Goal: Task Accomplishment & Management: Complete application form

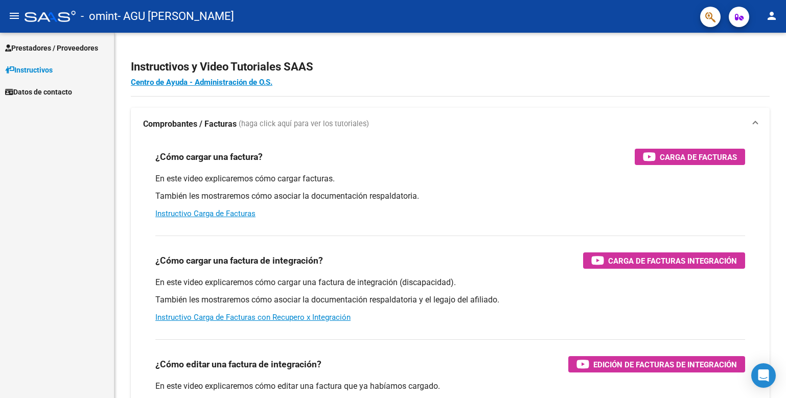
click at [44, 50] on span "Prestadores / Proveedores" at bounding box center [51, 47] width 93 height 11
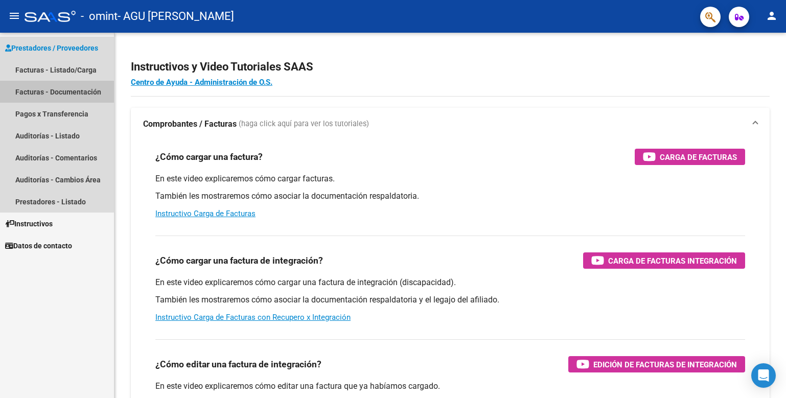
click at [41, 91] on link "Facturas - Documentación" at bounding box center [57, 92] width 114 height 22
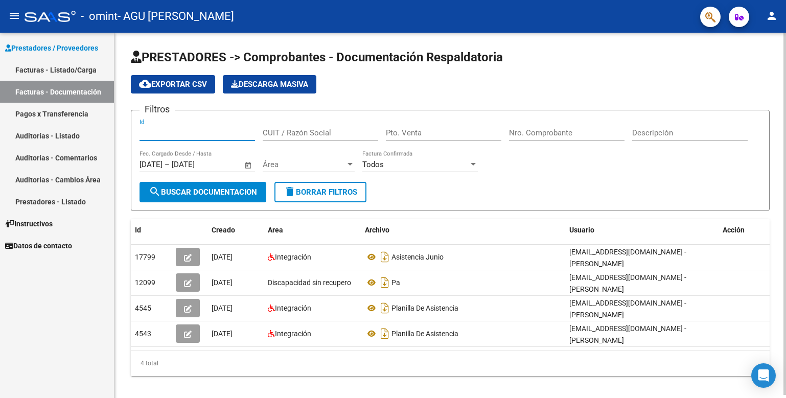
click at [200, 131] on input "Id" at bounding box center [198, 132] width 116 height 9
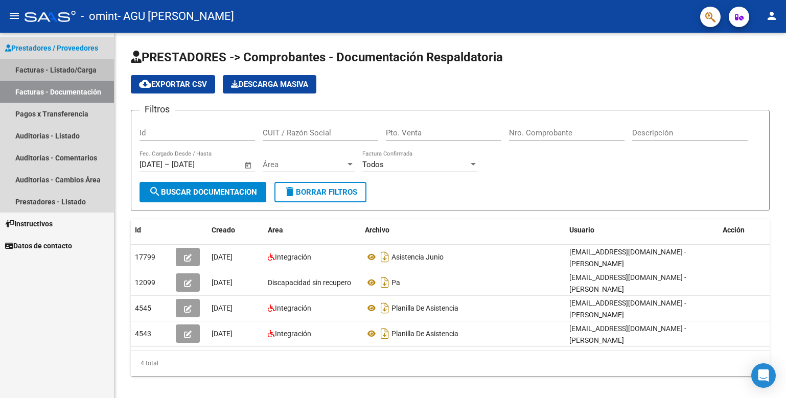
click at [77, 67] on link "Facturas - Listado/Carga" at bounding box center [57, 70] width 114 height 22
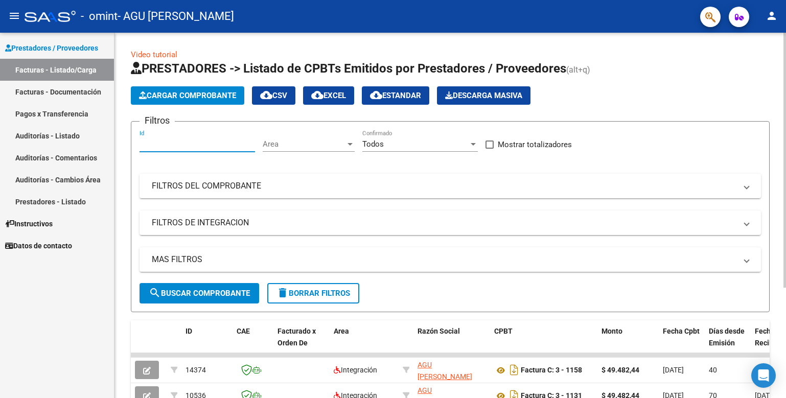
click at [185, 146] on input "Id" at bounding box center [198, 144] width 116 height 9
click at [353, 146] on div at bounding box center [350, 144] width 9 height 8
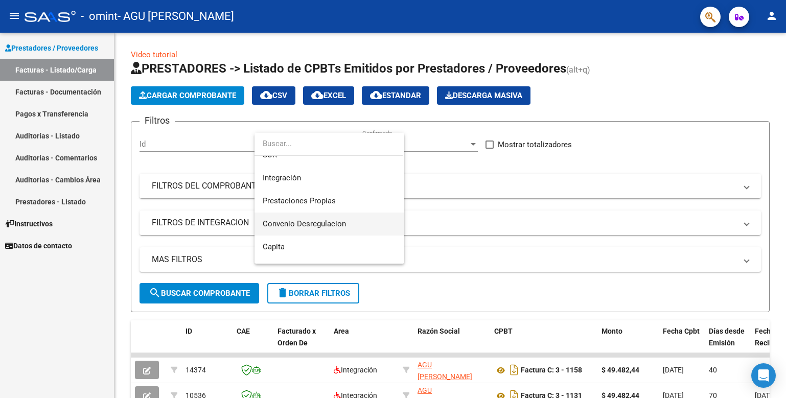
scroll to position [82, 0]
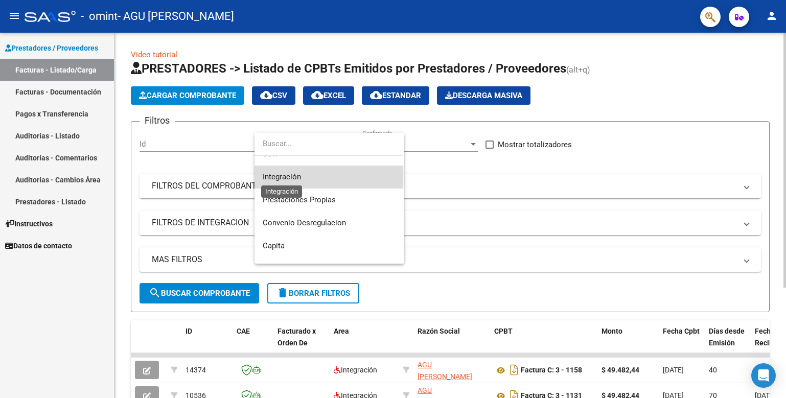
click at [290, 175] on span "Integración" at bounding box center [282, 176] width 38 height 9
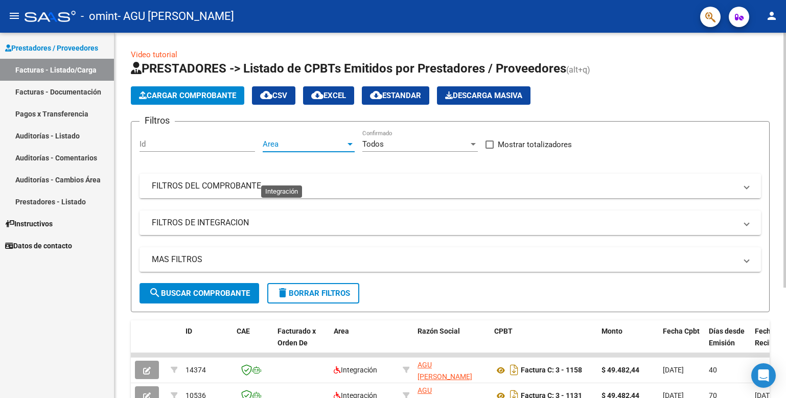
scroll to position [92, 0]
click at [472, 144] on div at bounding box center [473, 144] width 5 height 3
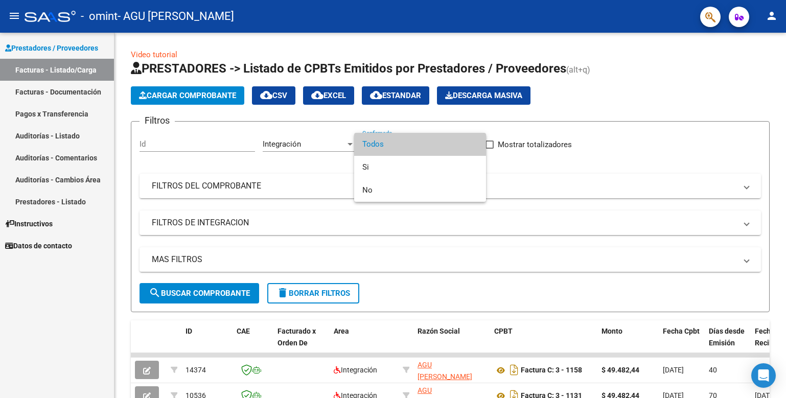
click at [449, 130] on div at bounding box center [393, 199] width 786 height 398
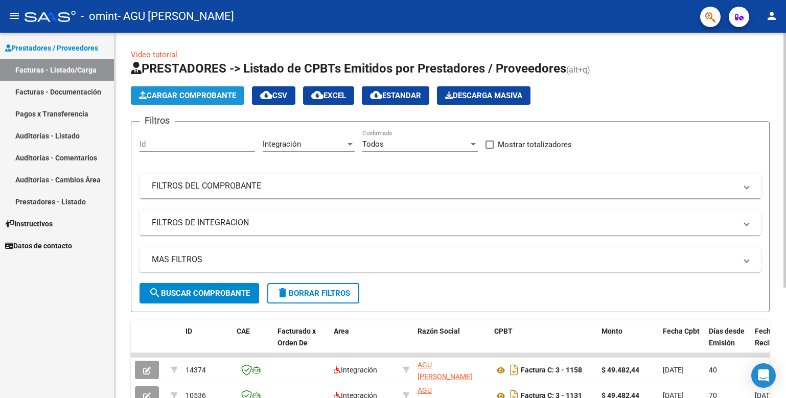
click at [225, 94] on span "Cargar Comprobante" at bounding box center [187, 95] width 97 height 9
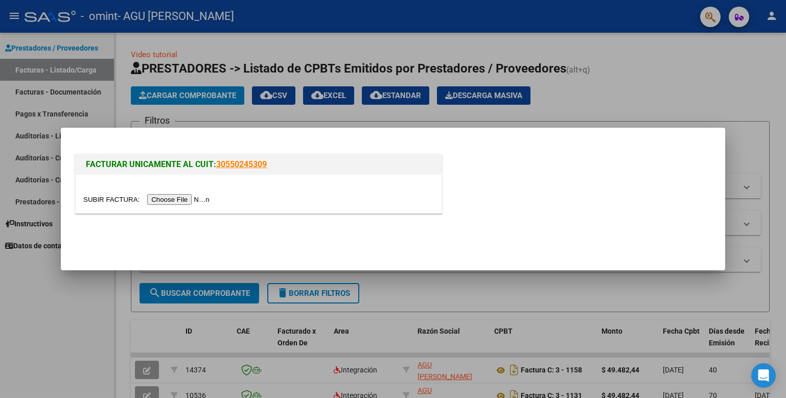
click at [184, 203] on input "file" at bounding box center [147, 199] width 129 height 11
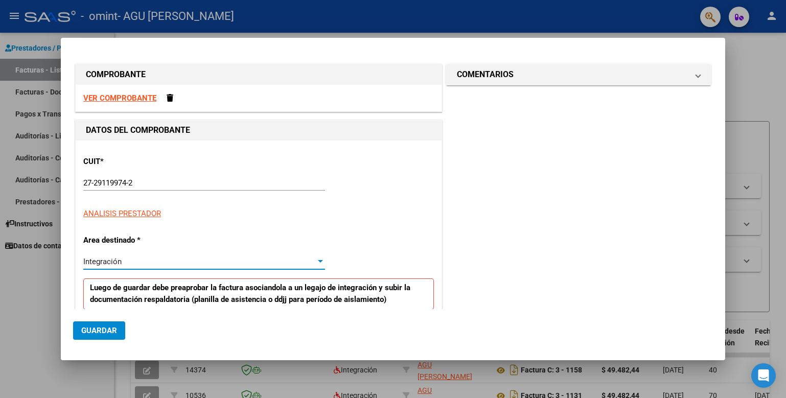
click at [318, 262] on div at bounding box center [320, 261] width 5 height 3
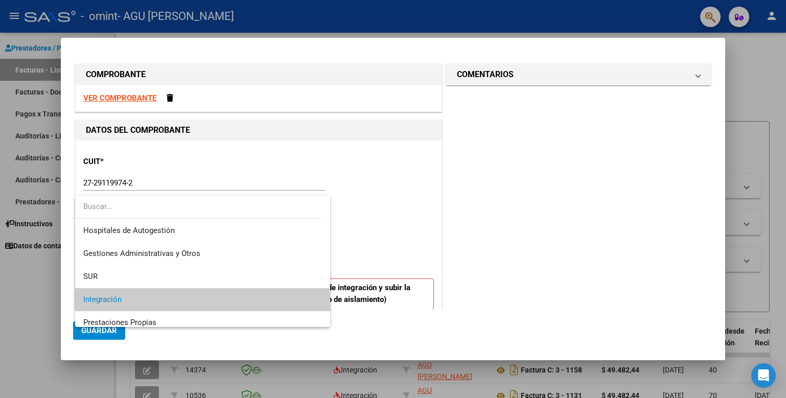
scroll to position [38, 0]
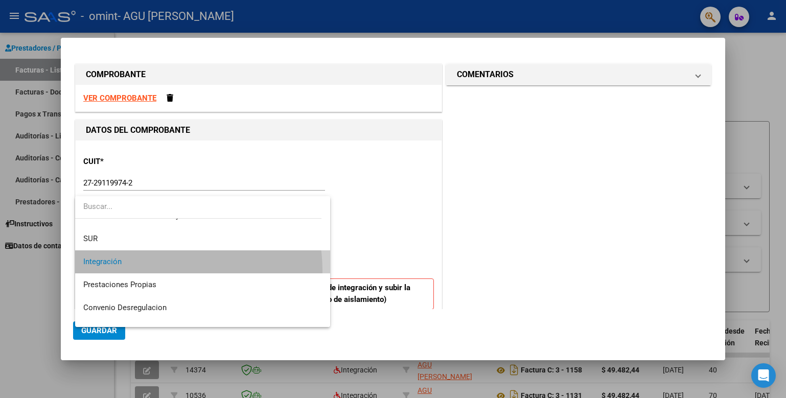
drag, startPoint x: 148, startPoint y: 271, endPoint x: 157, endPoint y: 271, distance: 8.7
click at [157, 271] on span "Integración" at bounding box center [202, 261] width 239 height 23
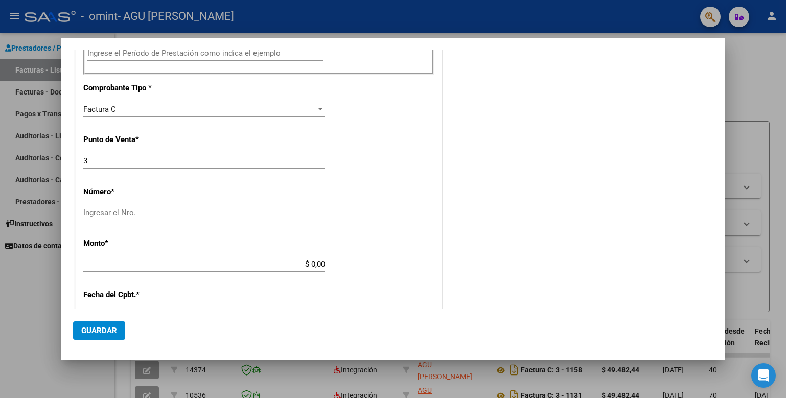
scroll to position [358, 0]
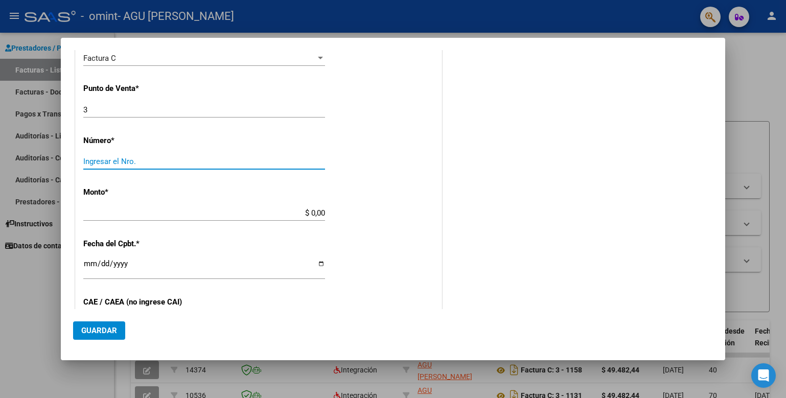
click at [144, 163] on input "Ingresar el Nro." at bounding box center [204, 161] width 242 height 9
type input "1178"
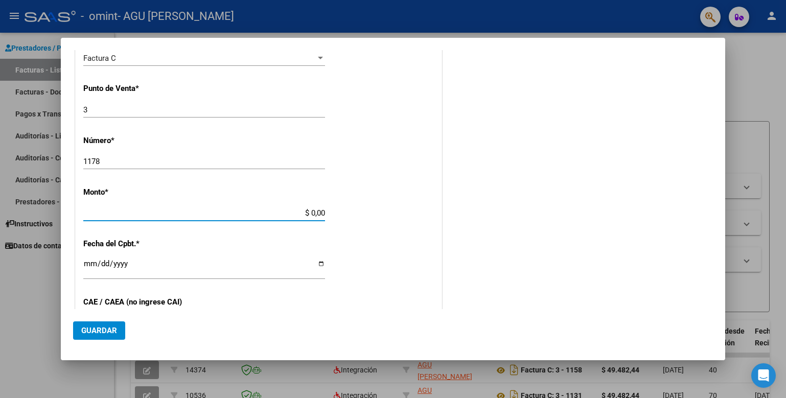
click at [312, 212] on input "$ 0,00" at bounding box center [204, 213] width 242 height 9
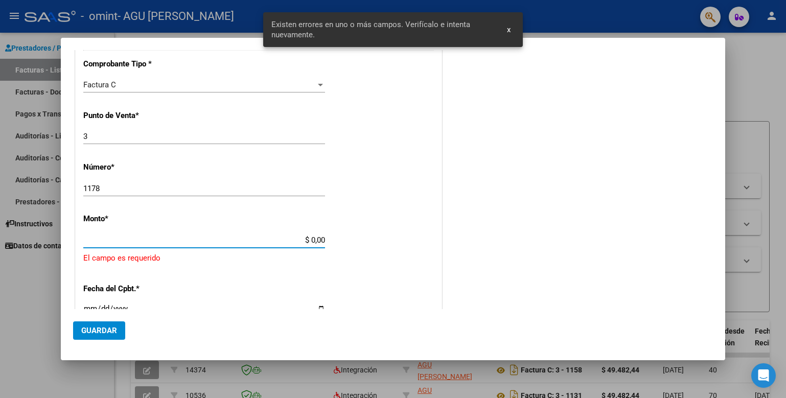
scroll to position [170, 0]
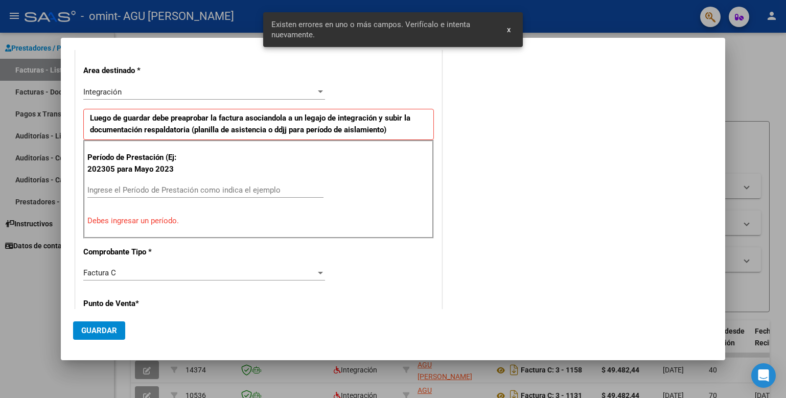
type input "$ 49.482,00"
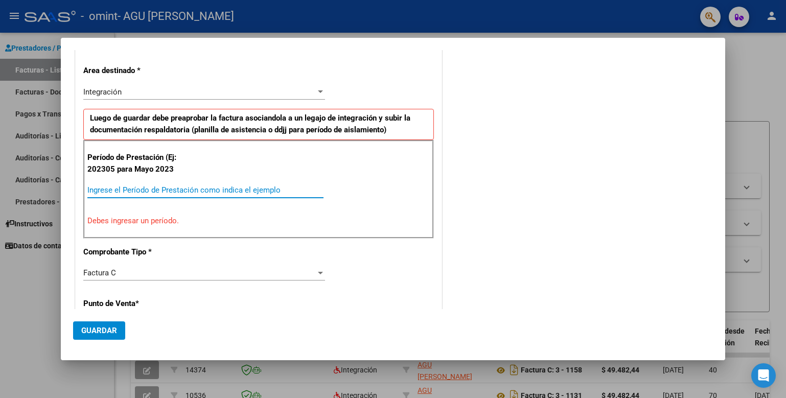
click at [113, 190] on input "Ingrese el Período de Prestación como indica el ejemplo" at bounding box center [205, 190] width 236 height 9
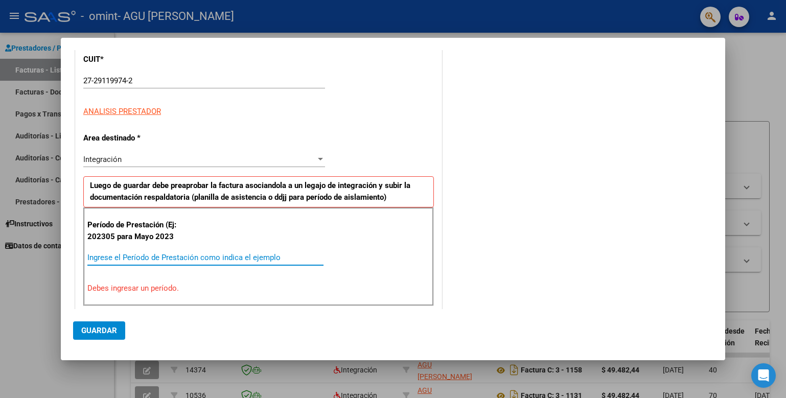
scroll to position [153, 0]
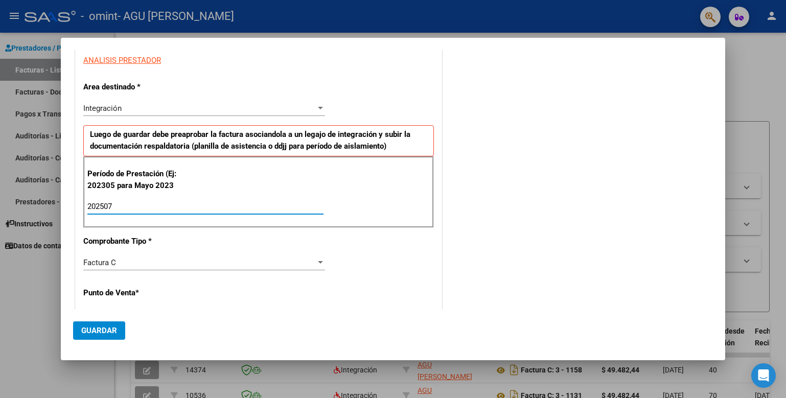
type input "202507"
click at [214, 258] on div "Factura C" at bounding box center [199, 262] width 233 height 9
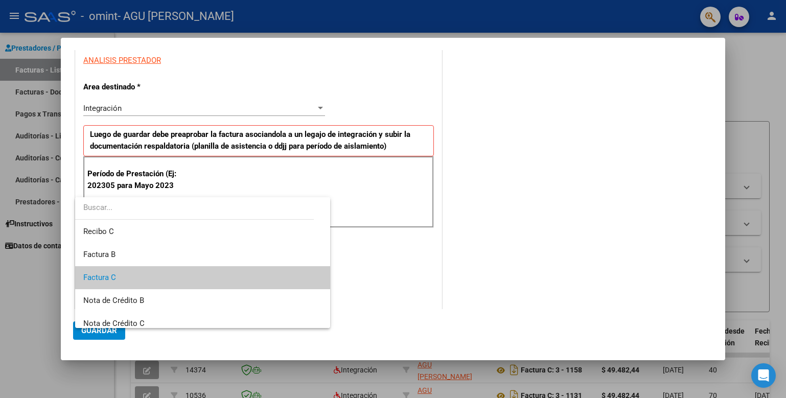
scroll to position [15, 0]
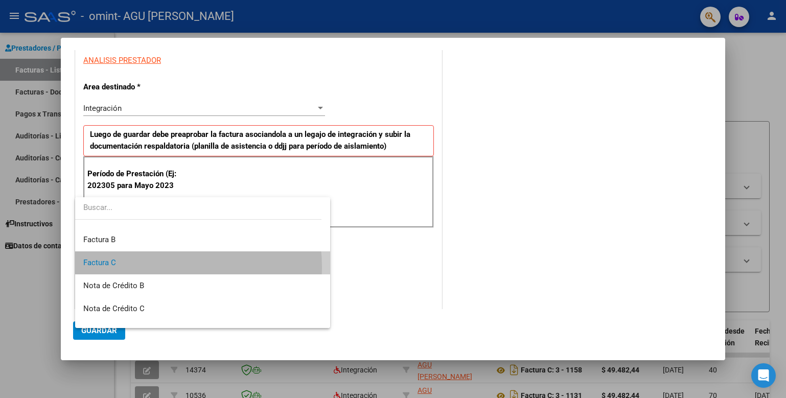
click at [145, 267] on span "Factura C" at bounding box center [202, 262] width 239 height 23
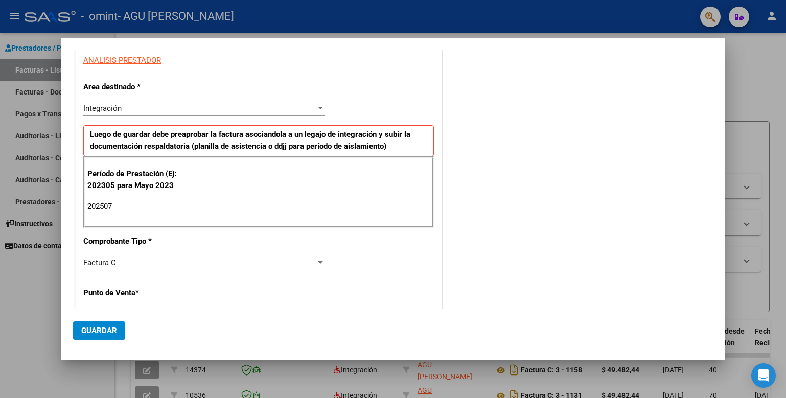
drag, startPoint x: 163, startPoint y: 298, endPoint x: 139, endPoint y: 297, distance: 24.0
click at [160, 298] on p "Punto de Venta *" at bounding box center [135, 293] width 105 height 12
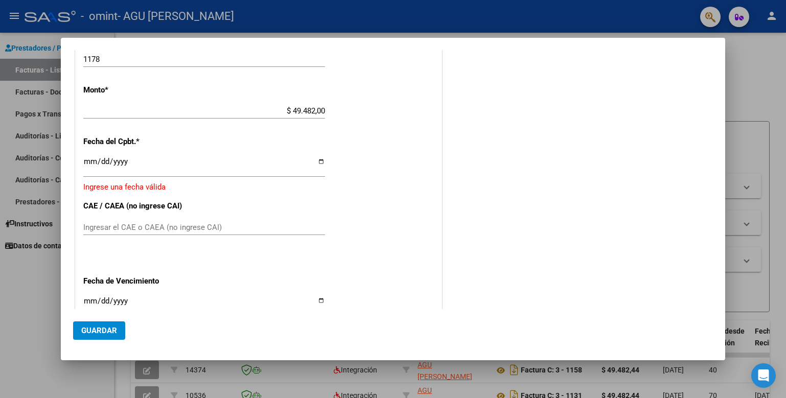
scroll to position [409, 0]
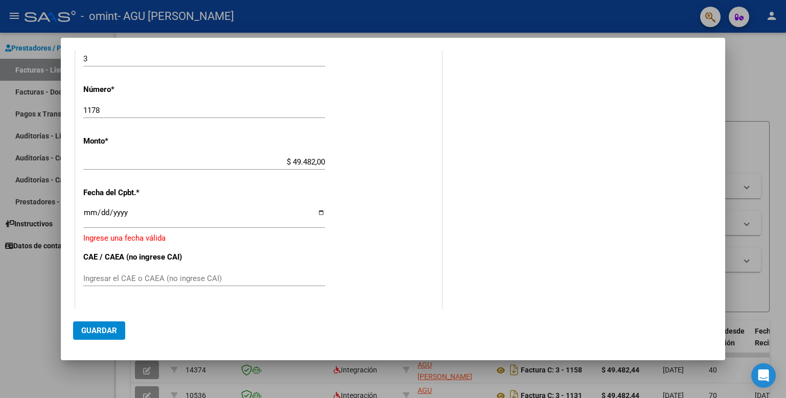
click at [324, 162] on app-form-text-field "Monto * $ 49.482,00 [GEOGRAPHIC_DATA]" at bounding box center [208, 151] width 250 height 31
click at [320, 164] on input "$ 49.482,00" at bounding box center [204, 161] width 242 height 9
type input "$ 49.482,44"
click at [316, 214] on input "Ingresar la fecha" at bounding box center [204, 217] width 242 height 16
type input "[DATE]"
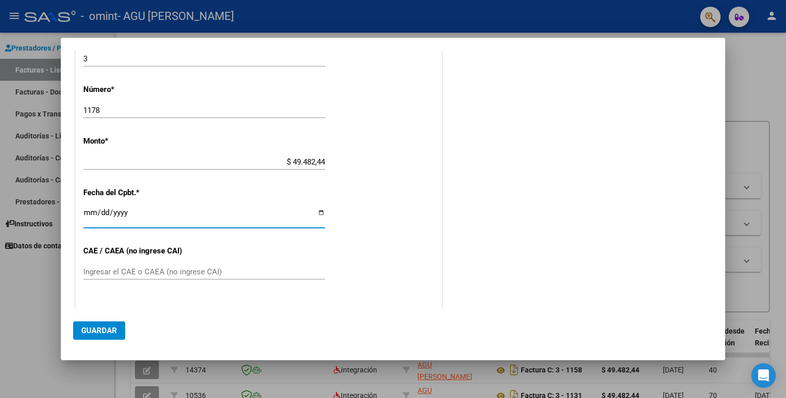
click at [126, 274] on input "Ingresar el CAE o CAEA (no ingrese CAI)" at bounding box center [204, 271] width 242 height 9
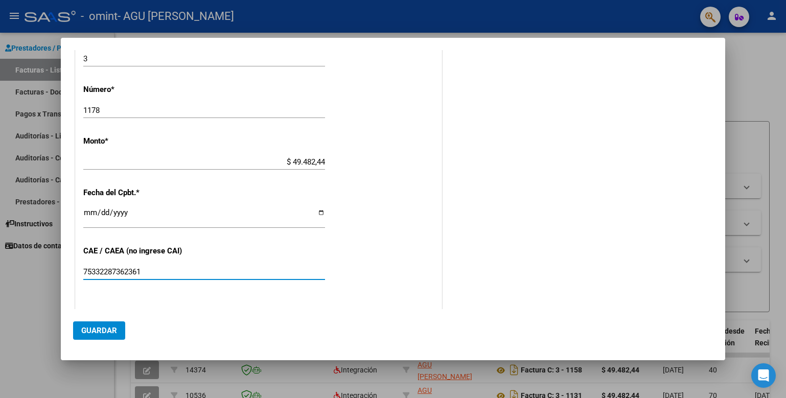
type input "75332287362361"
click at [111, 327] on span "Guardar" at bounding box center [99, 330] width 36 height 9
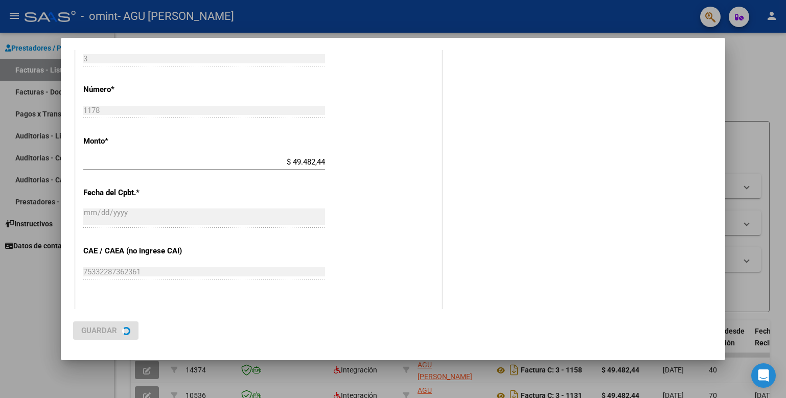
scroll to position [0, 0]
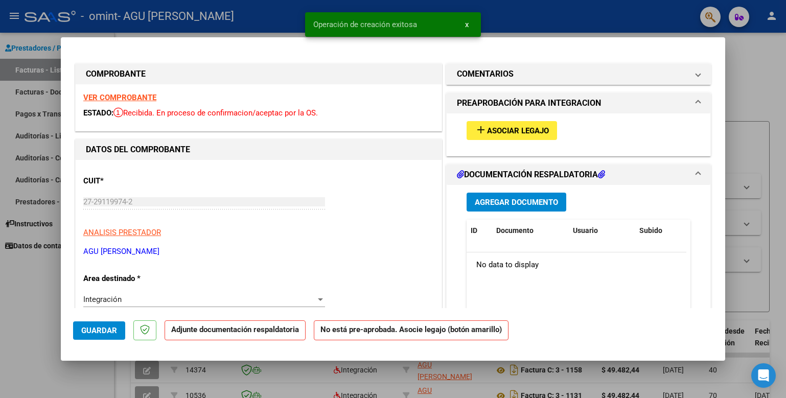
click at [99, 326] on span "Guardar" at bounding box center [99, 330] width 36 height 9
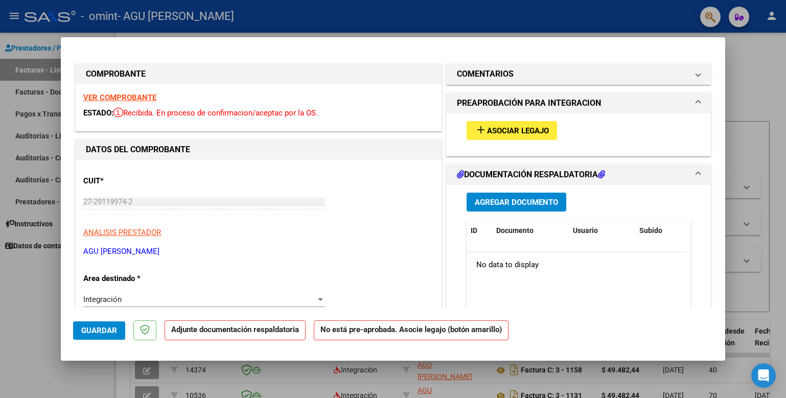
click at [255, 336] on p "Adjunte documentación respaldatoria" at bounding box center [235, 330] width 141 height 20
click at [55, 317] on div at bounding box center [393, 199] width 786 height 398
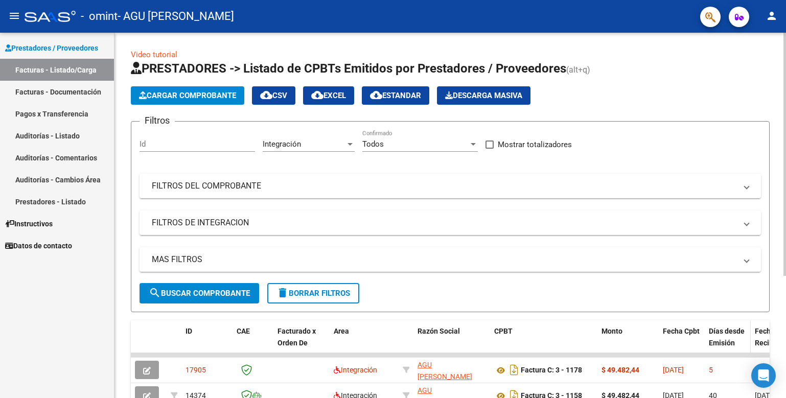
scroll to position [183, 0]
